Goal: Find specific page/section: Find specific page/section

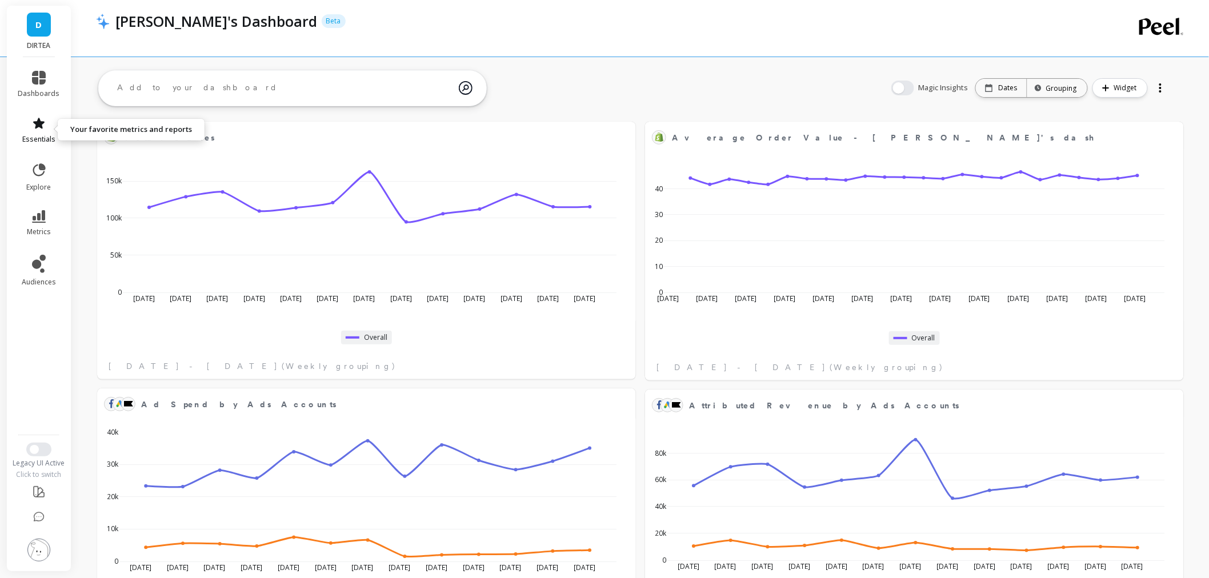
click at [37, 127] on icon at bounding box center [38, 123] width 11 height 11
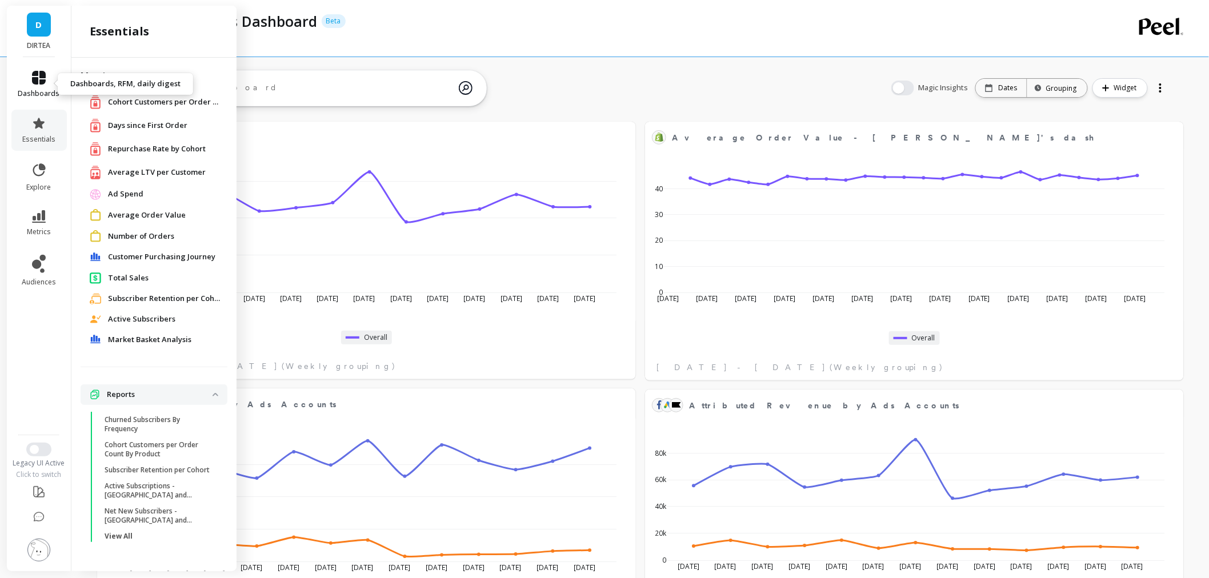
click at [39, 87] on link "dashboards" at bounding box center [39, 84] width 42 height 27
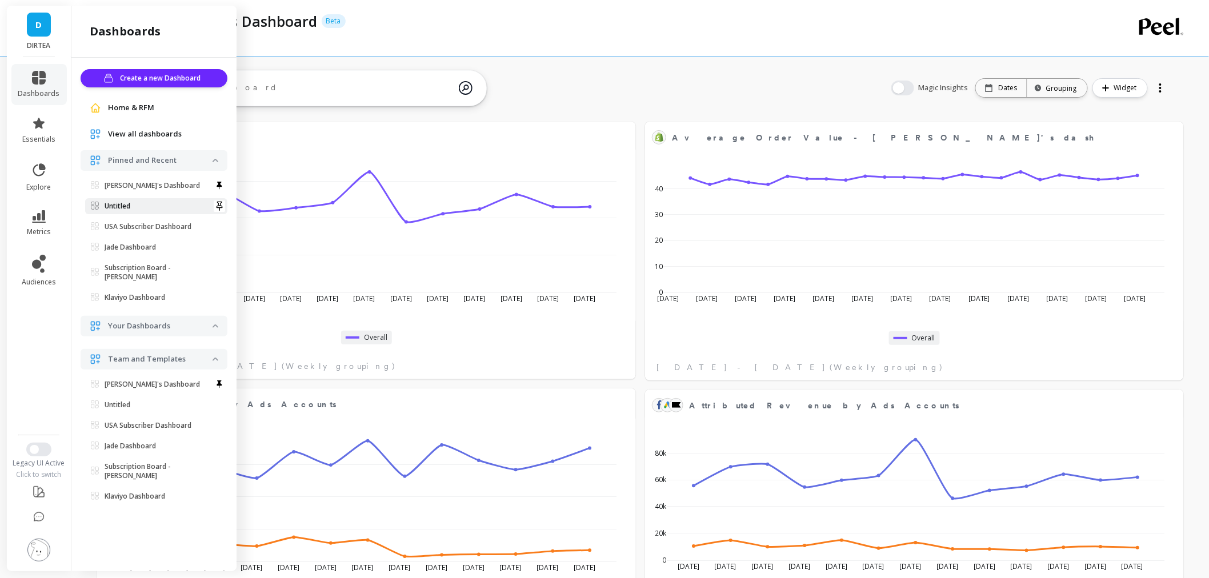
scroll to position [190, 1043]
click at [170, 138] on span "View all dashboards" at bounding box center [145, 134] width 74 height 11
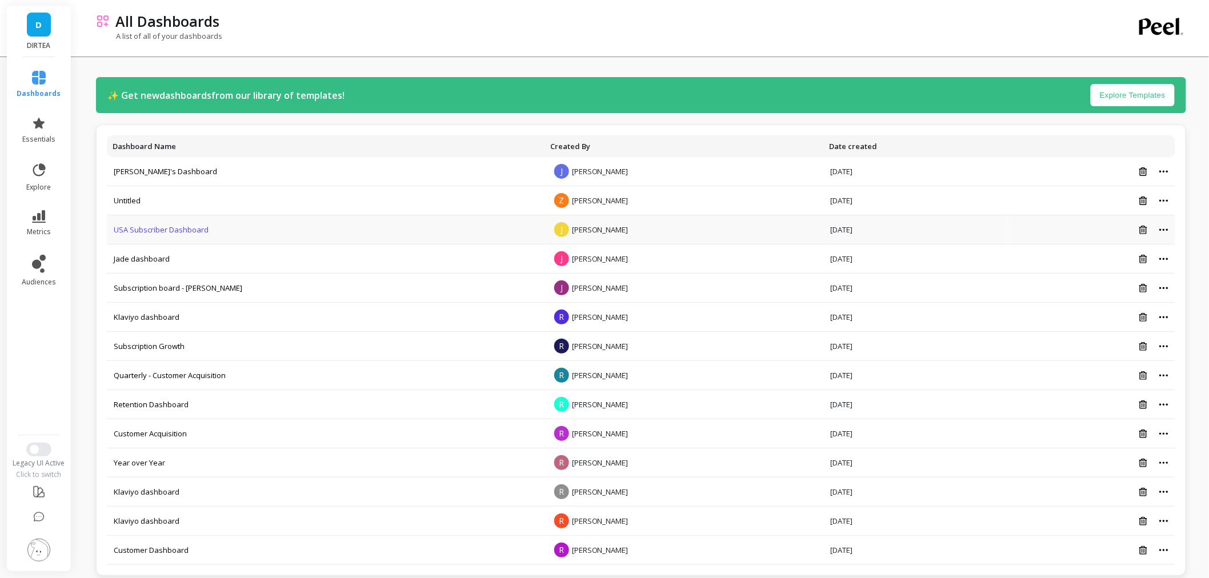
click at [154, 225] on link "USA Subscriber Dashboard" at bounding box center [161, 230] width 95 height 10
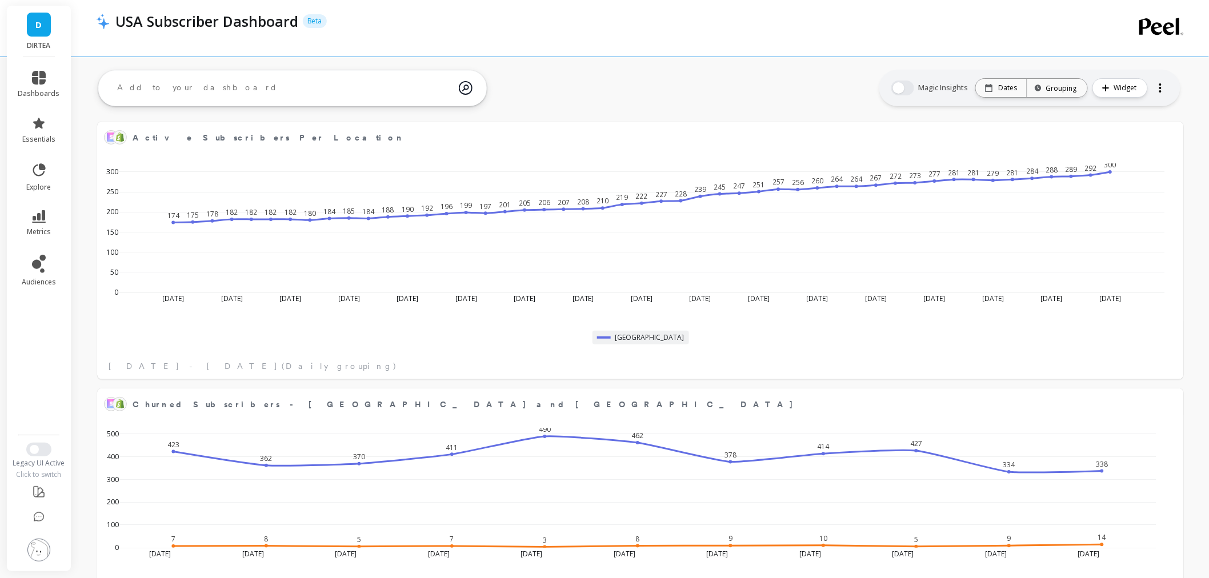
scroll to position [305, 1043]
click at [47, 147] on li "essentials" at bounding box center [38, 130] width 55 height 41
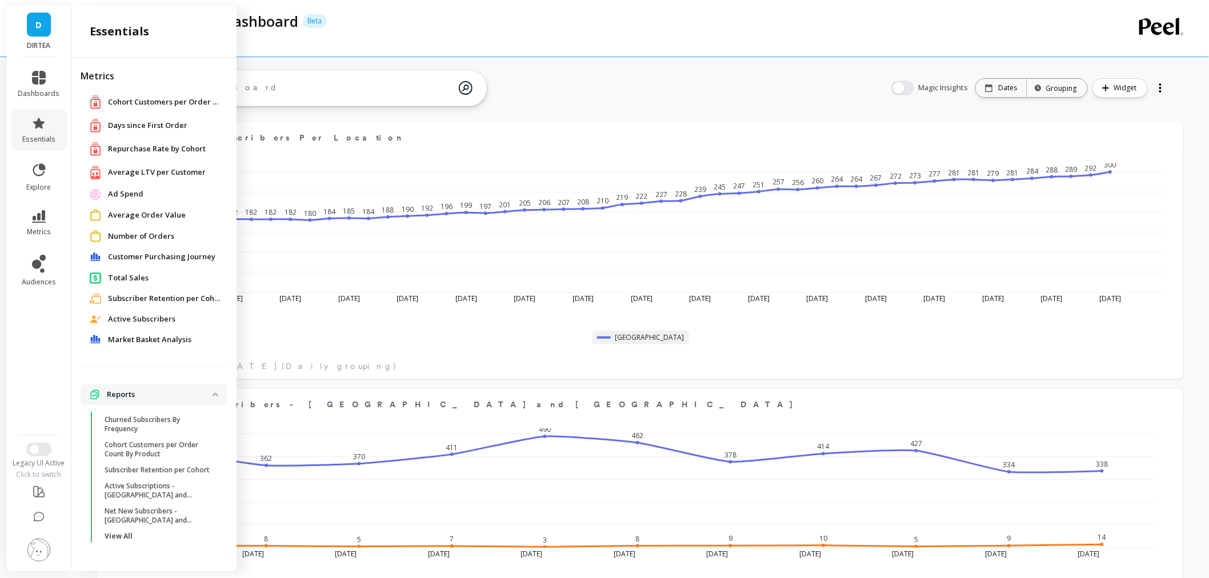
click at [41, 99] on li "dashboards" at bounding box center [38, 84] width 55 height 41
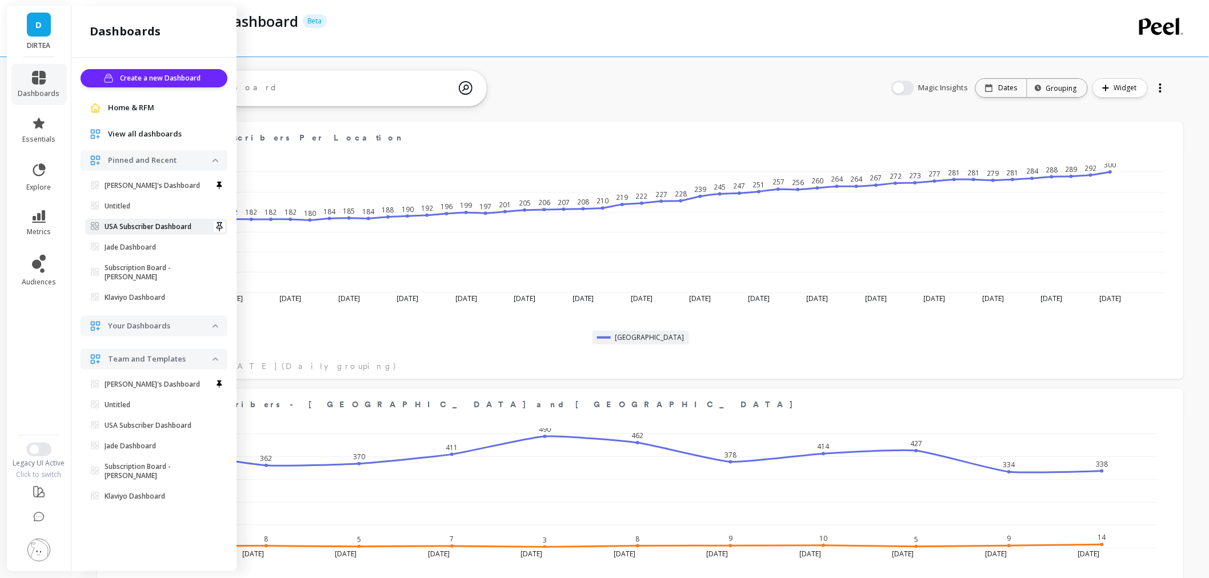
click at [157, 226] on p "USA Subscriber Dashboard" at bounding box center [148, 226] width 87 height 9
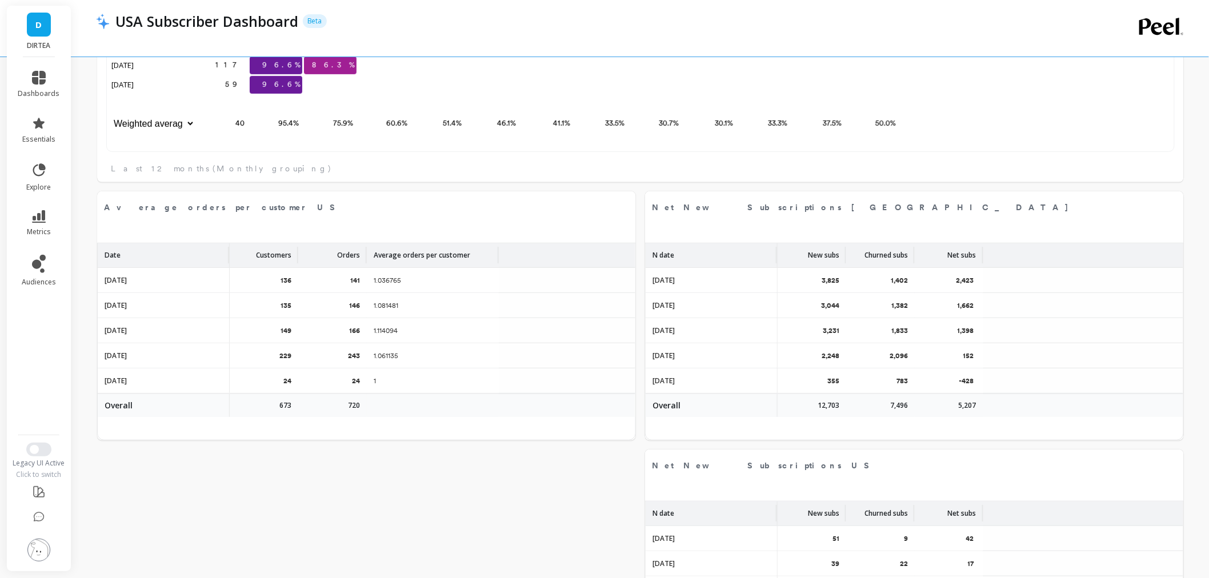
scroll to position [2058, 0]
